Goal: Information Seeking & Learning: Learn about a topic

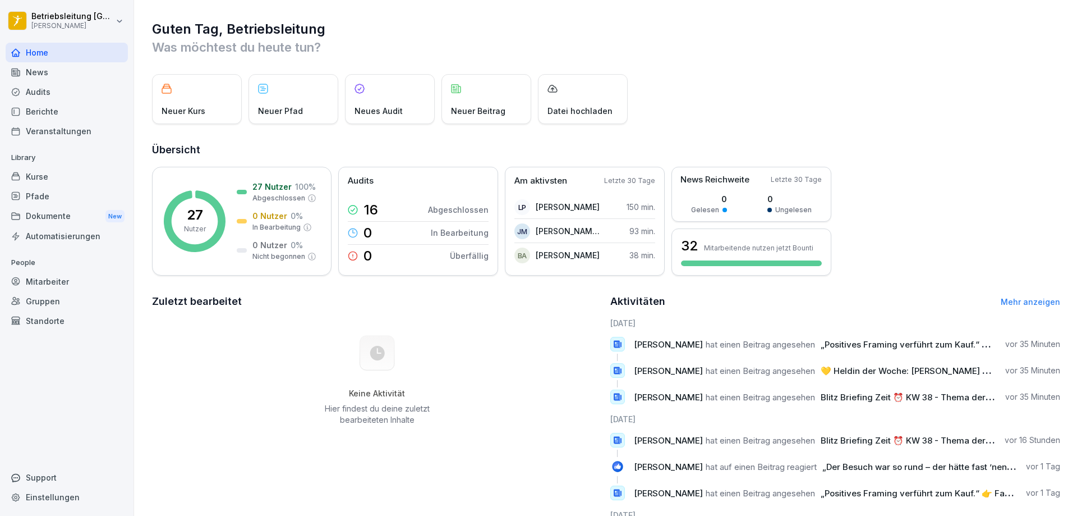
click at [61, 56] on div "Home" at bounding box center [67, 53] width 122 height 20
click at [54, 76] on div "News" at bounding box center [67, 72] width 122 height 20
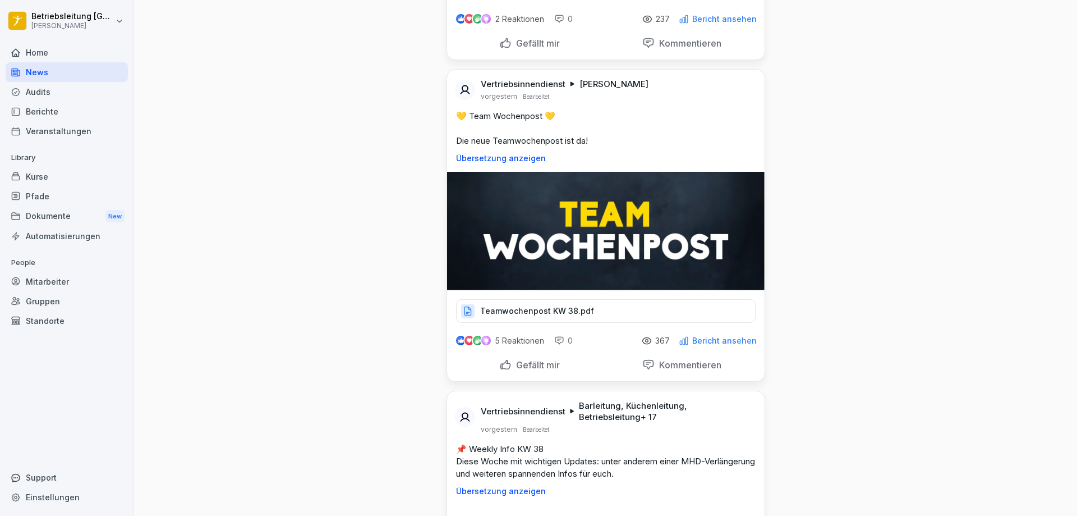
scroll to position [1235, 0]
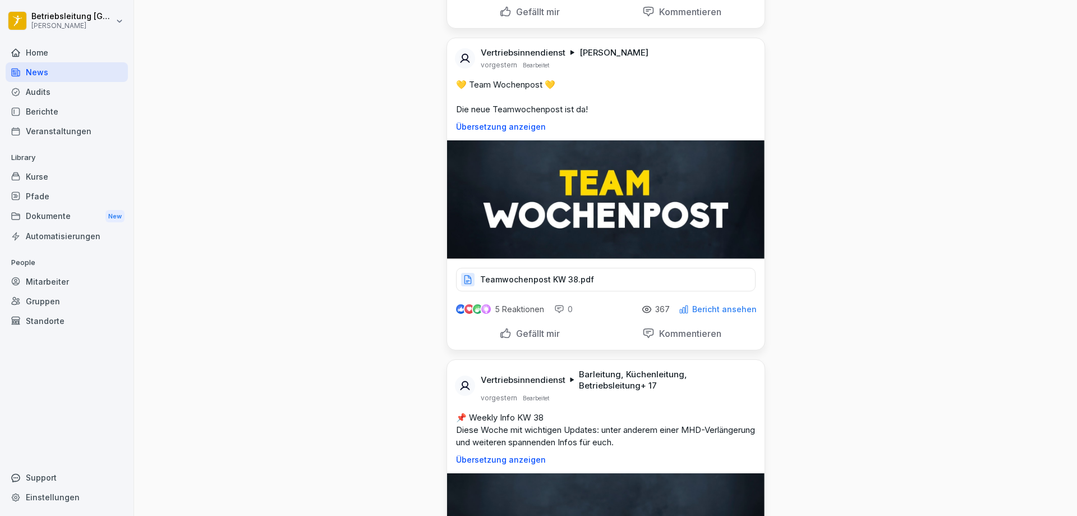
click at [561, 285] on p "Teamwochenpost KW 38.pdf" at bounding box center [537, 279] width 114 height 11
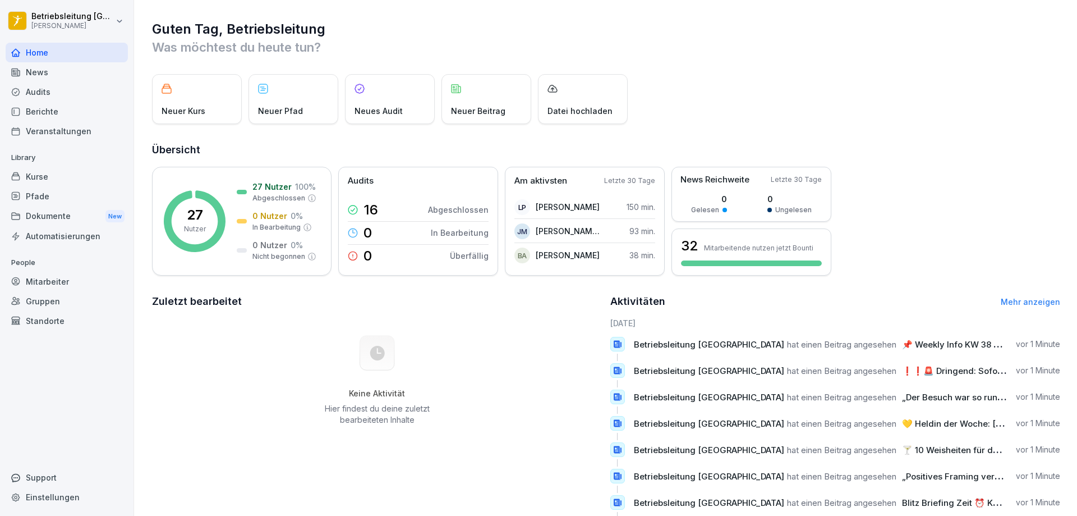
click at [64, 52] on div "Home" at bounding box center [67, 53] width 122 height 20
click at [36, 56] on div "Home" at bounding box center [67, 53] width 122 height 20
click at [59, 74] on div "News" at bounding box center [67, 72] width 122 height 20
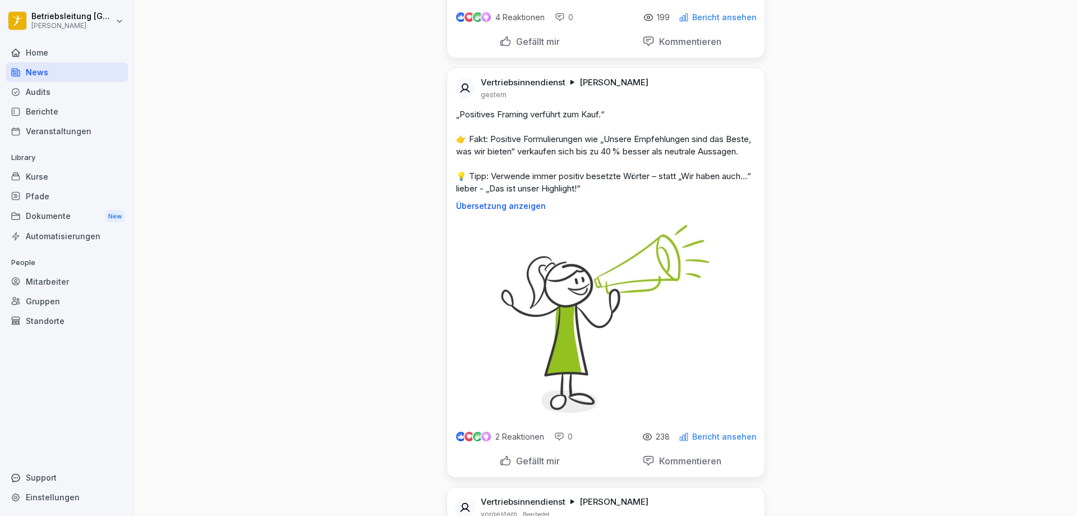
scroll to position [1122, 0]
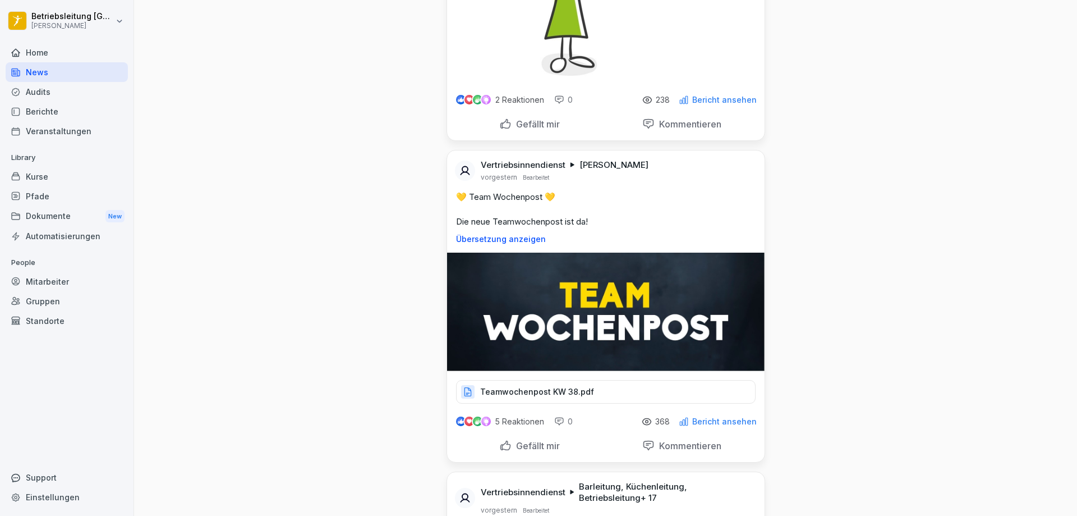
click at [570, 397] on p "Teamwochenpost KW 38.pdf" at bounding box center [537, 391] width 114 height 11
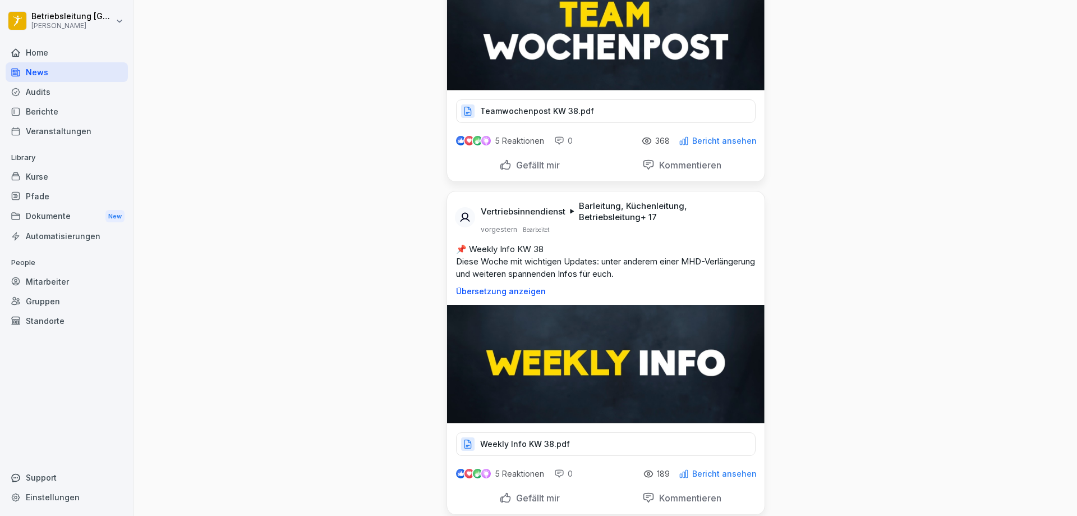
scroll to position [1515, 0]
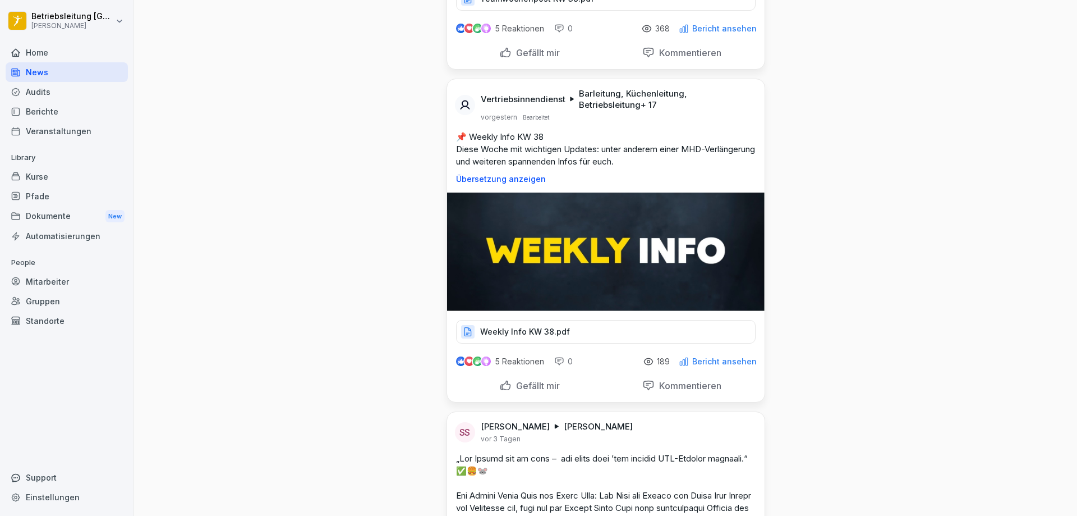
click at [515, 335] on div "Weekly Info KW 38.pdf" at bounding box center [606, 332] width 300 height 24
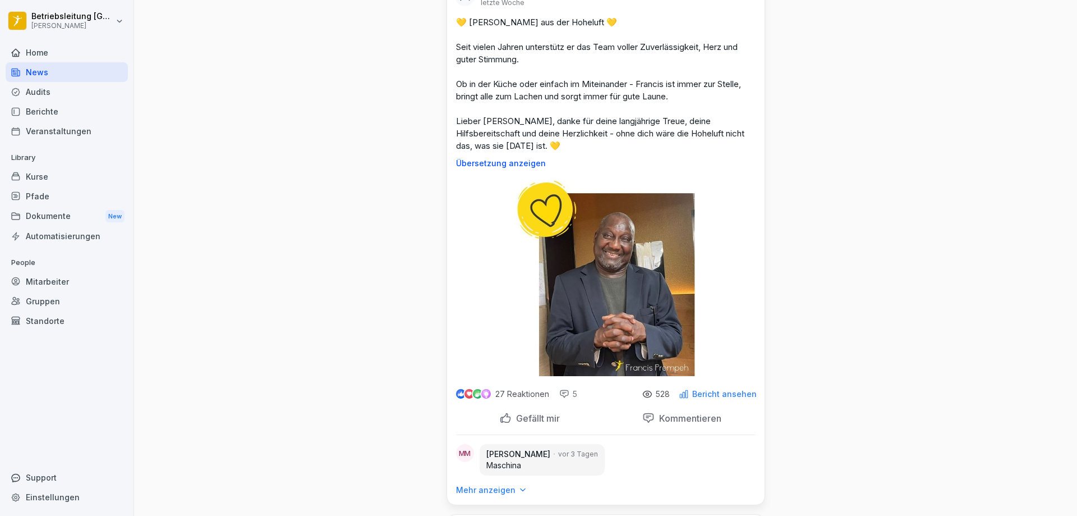
scroll to position [4153, 0]
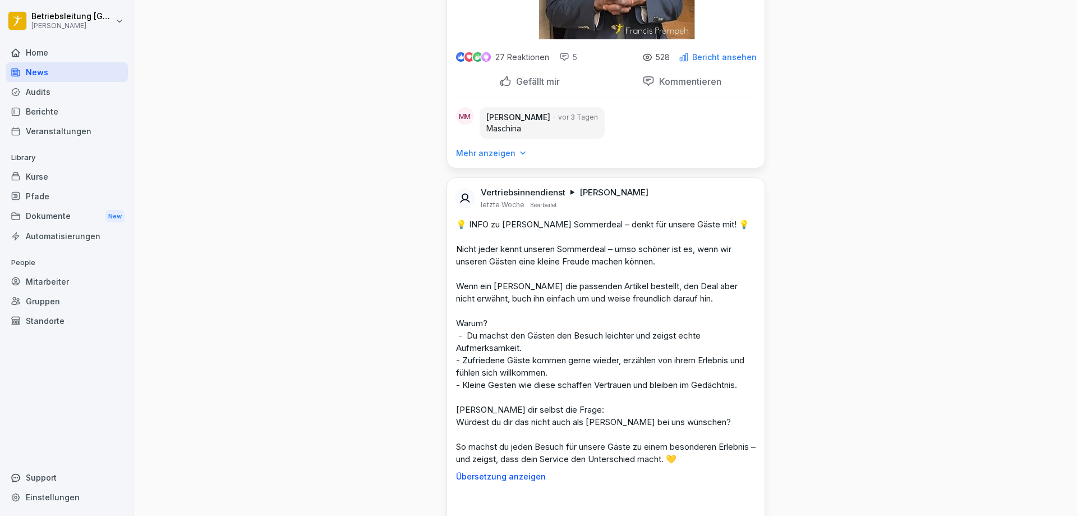
click at [70, 117] on div "Berichte" at bounding box center [67, 112] width 122 height 20
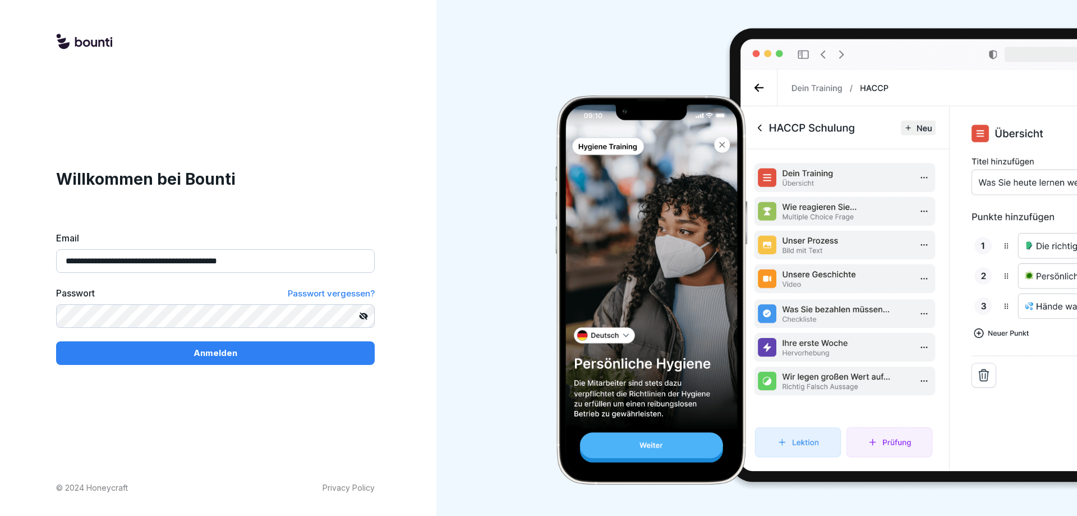
click at [233, 356] on p "Anmelden" at bounding box center [216, 353] width 44 height 12
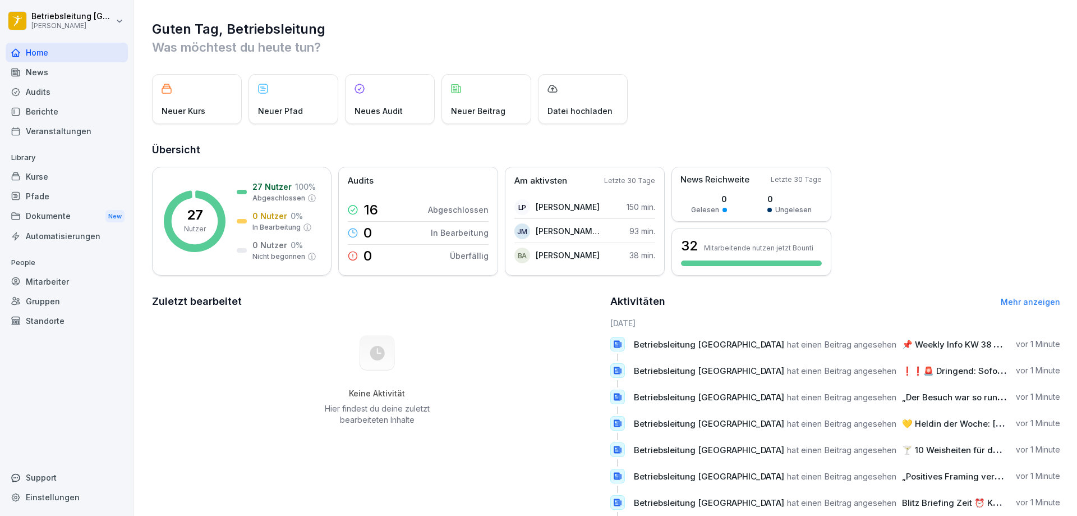
click at [68, 209] on div "Dokumente New" at bounding box center [67, 216] width 122 height 21
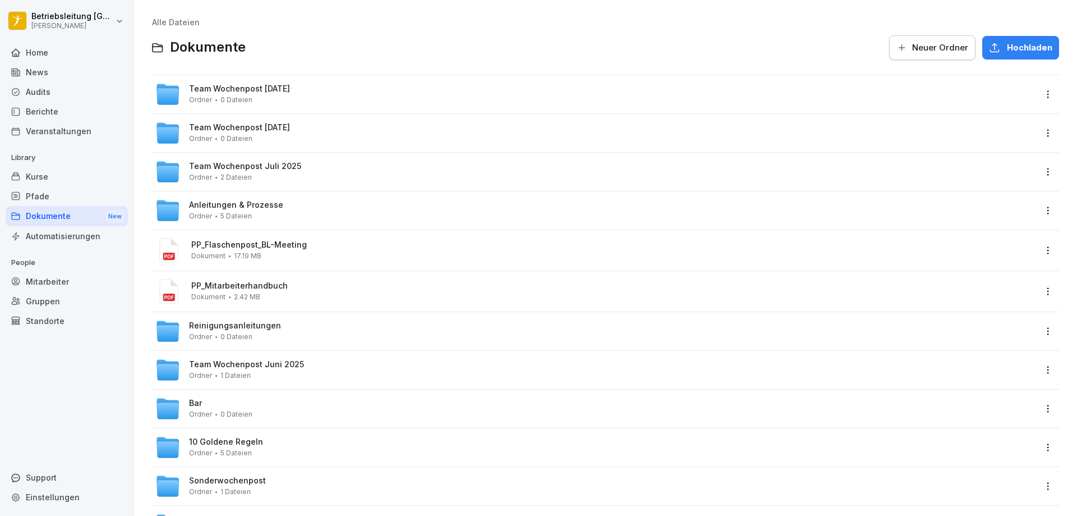
click at [342, 94] on div "Team Wochenpost September 2025 Ordner 0 Dateien" at bounding box center [595, 94] width 881 height 25
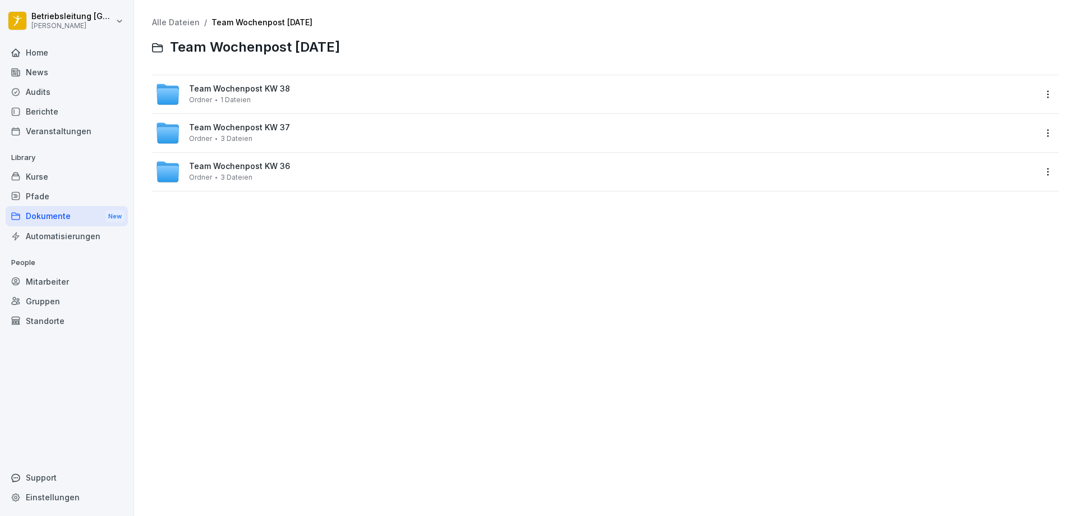
click at [168, 24] on link "Alle Dateien" at bounding box center [176, 22] width 48 height 10
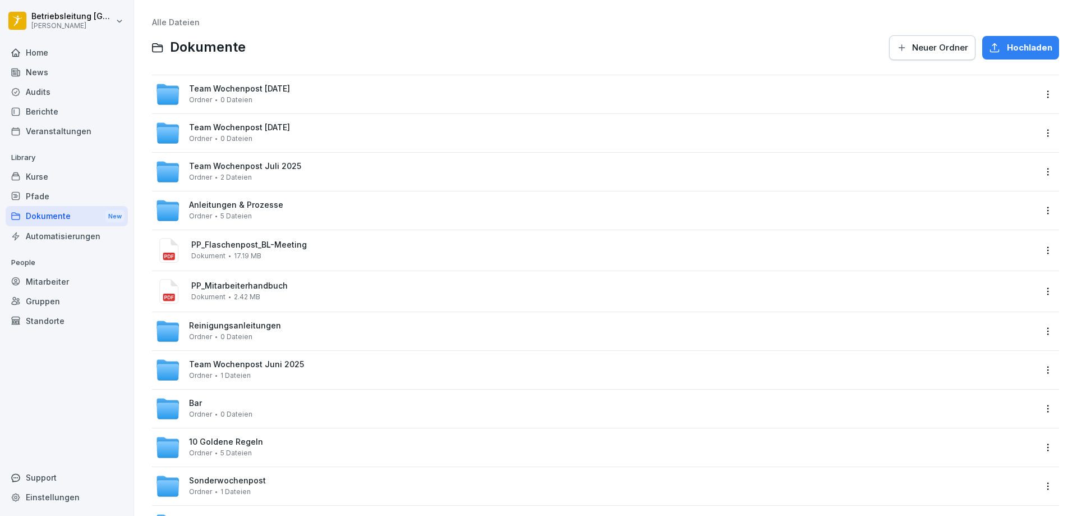
click at [270, 97] on div "Team Wochenpost September 2025 Ordner 0 Dateien" at bounding box center [239, 94] width 101 height 20
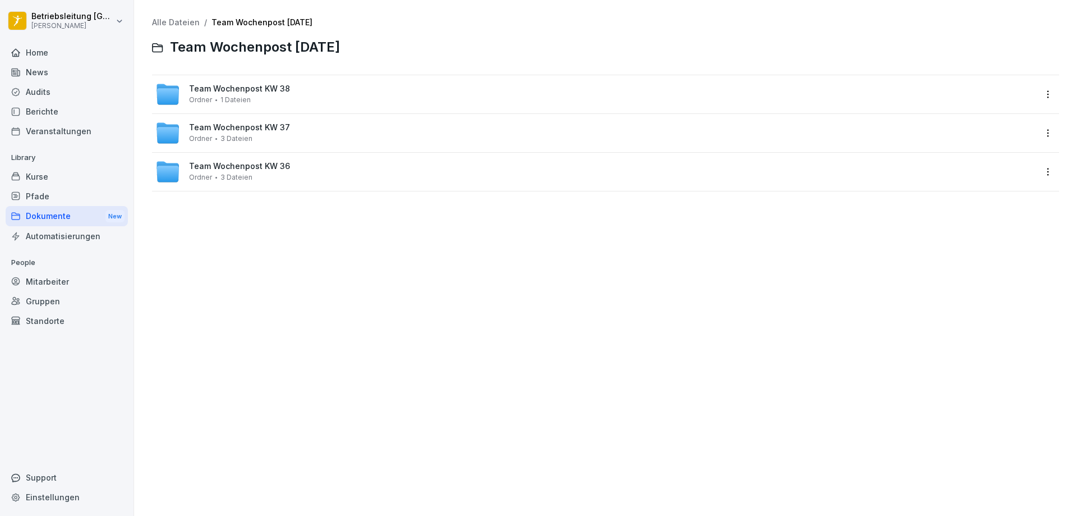
click at [258, 96] on div "Team Wochenpost KW 38 Ordner 1 Dateien" at bounding box center [239, 94] width 101 height 20
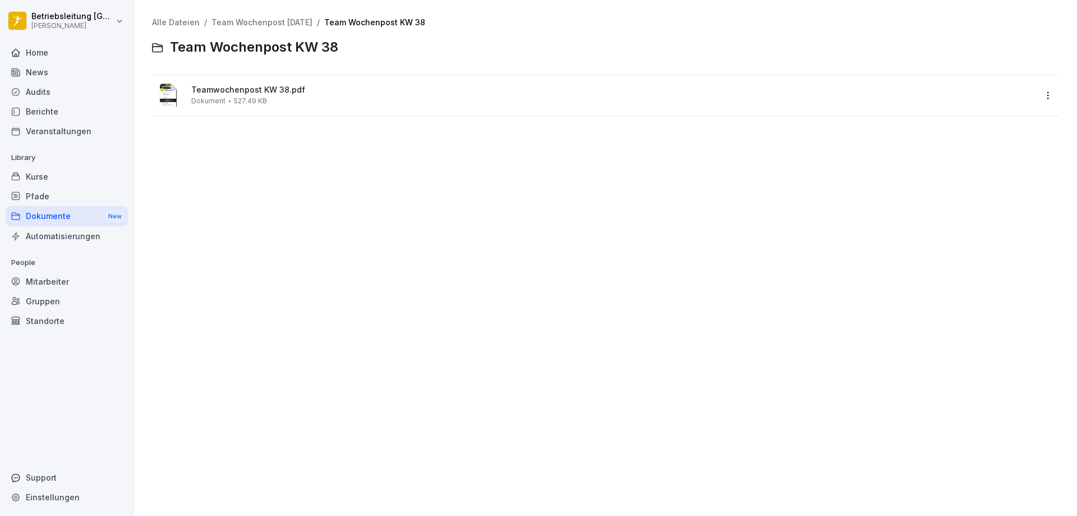
click at [258, 96] on div "Teamwochenpost KW 38.pdf Dokument 527.49 KB" at bounding box center [613, 95] width 845 height 20
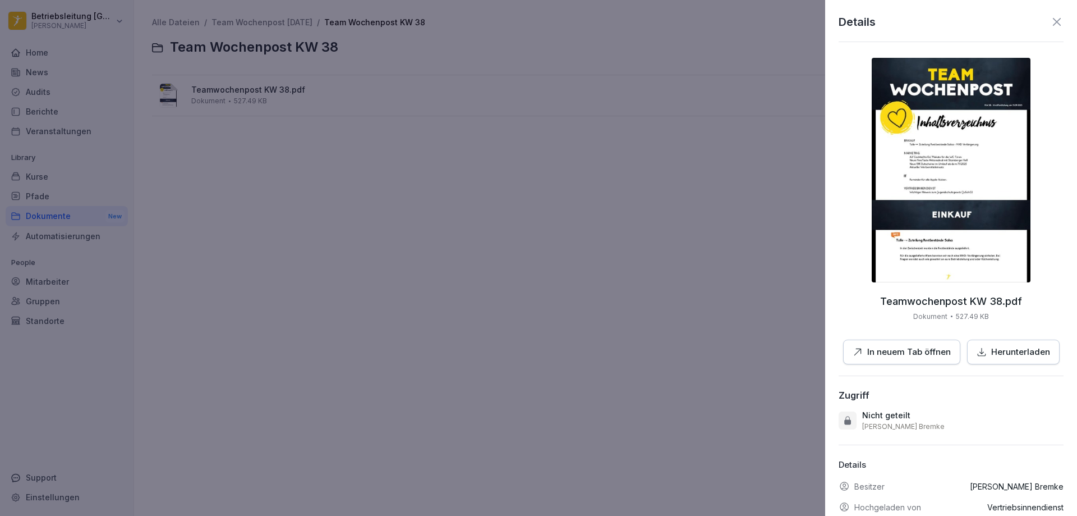
click at [900, 351] on p "In neuem Tab öffnen" at bounding box center [910, 352] width 84 height 13
click at [908, 256] on img at bounding box center [951, 170] width 159 height 224
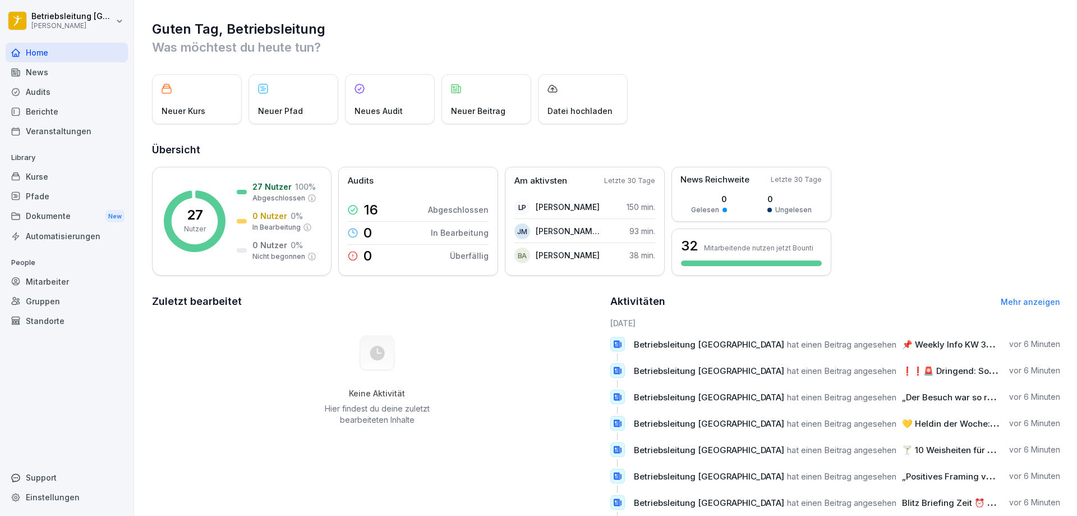
click at [53, 285] on div "Mitarbeiter" at bounding box center [67, 282] width 122 height 20
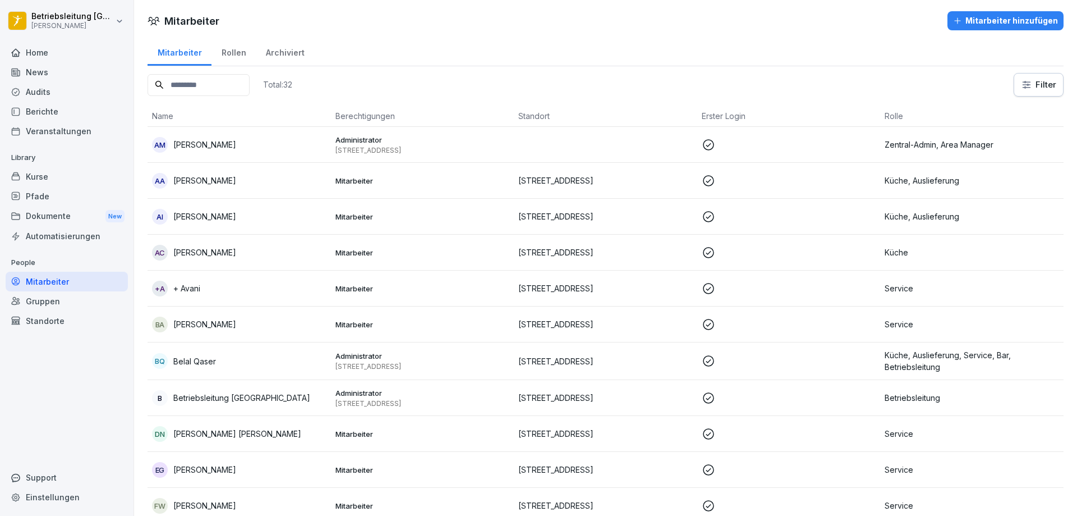
click at [47, 177] on div "Kurse" at bounding box center [67, 177] width 122 height 20
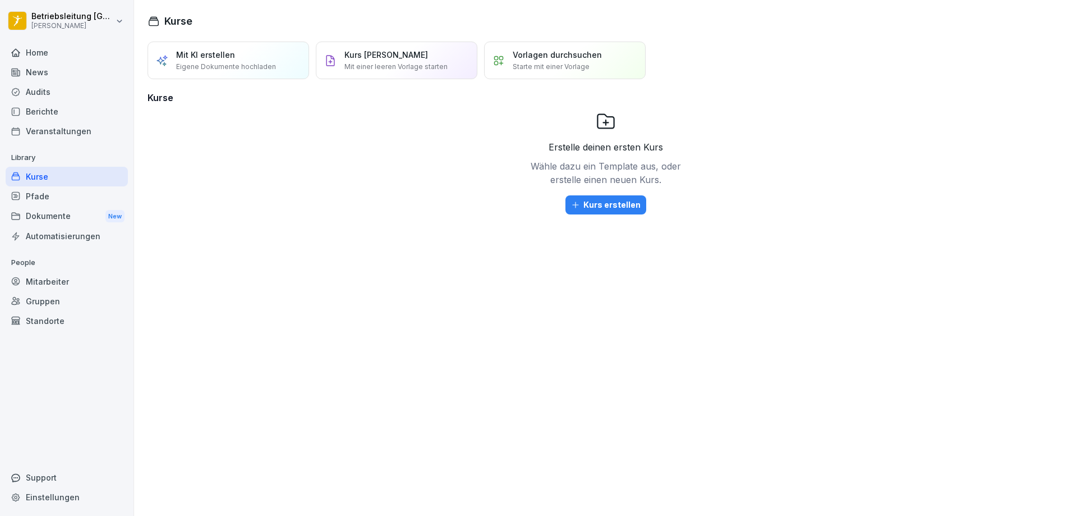
click at [54, 114] on div "Berichte" at bounding box center [67, 112] width 122 height 20
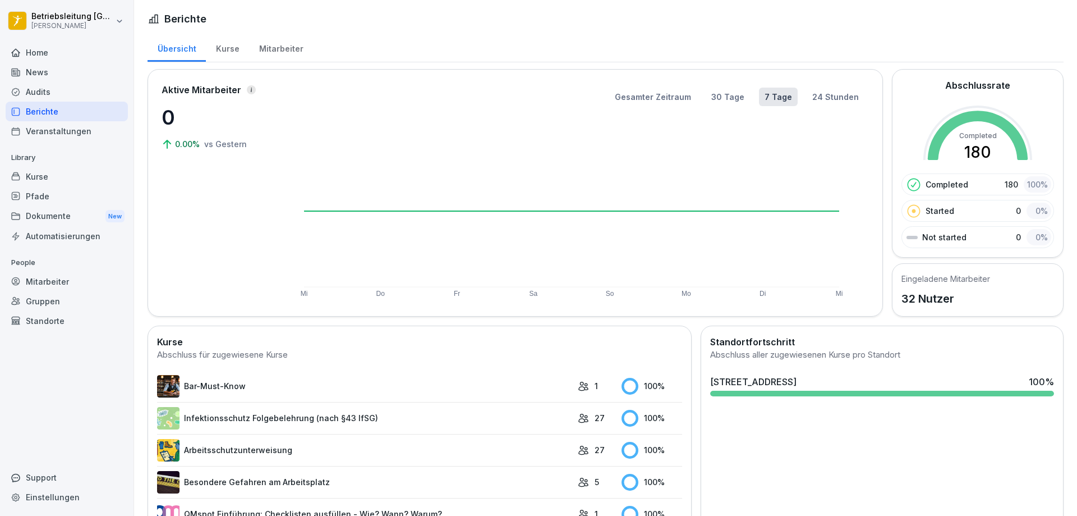
click at [224, 51] on div "Kurse" at bounding box center [227, 47] width 43 height 29
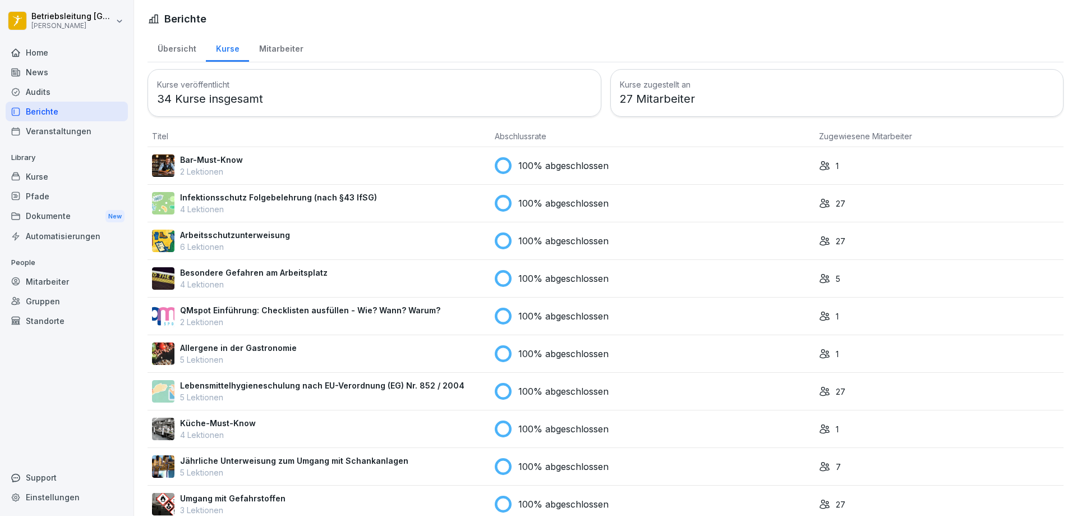
click at [290, 46] on div "Mitarbeiter" at bounding box center [281, 47] width 64 height 29
